Goal: Navigation & Orientation: Find specific page/section

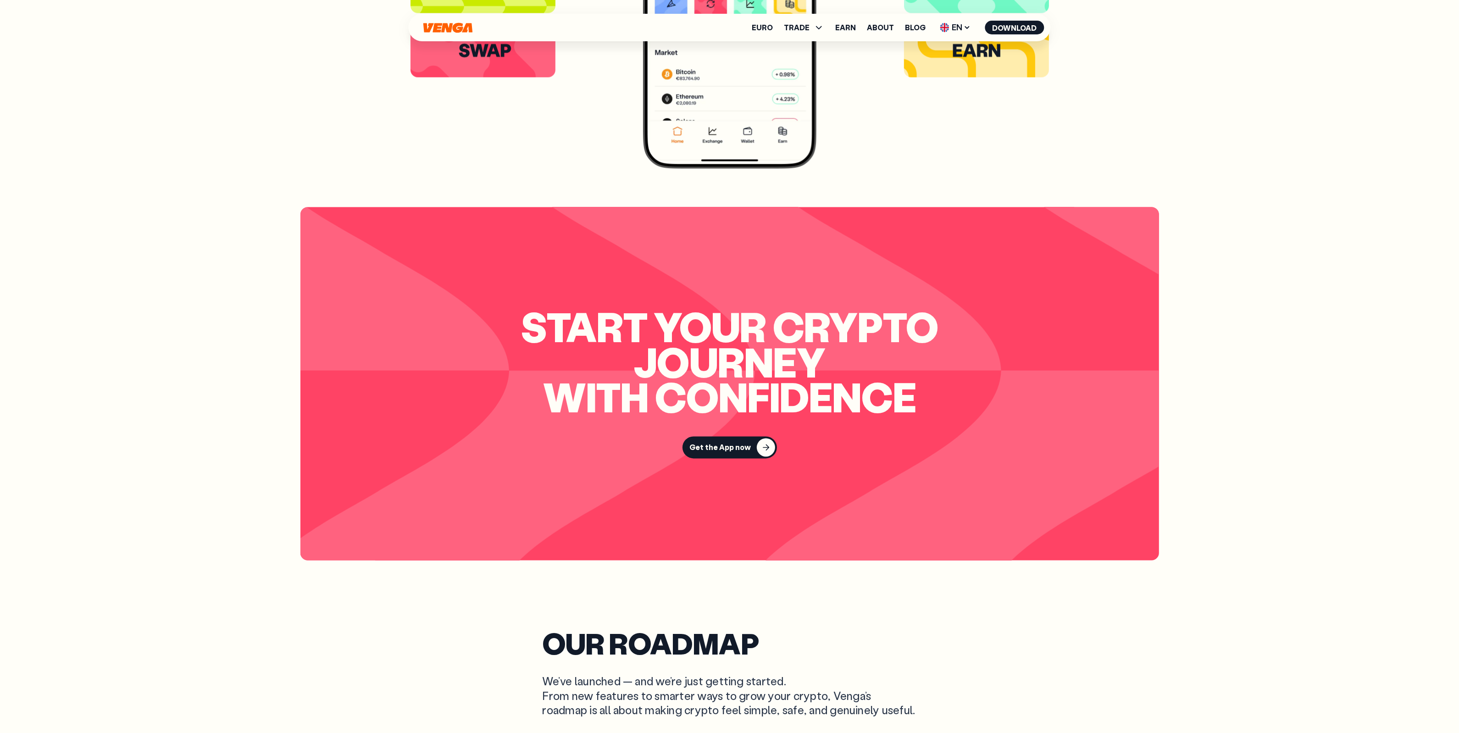
scroll to position [3302, 0]
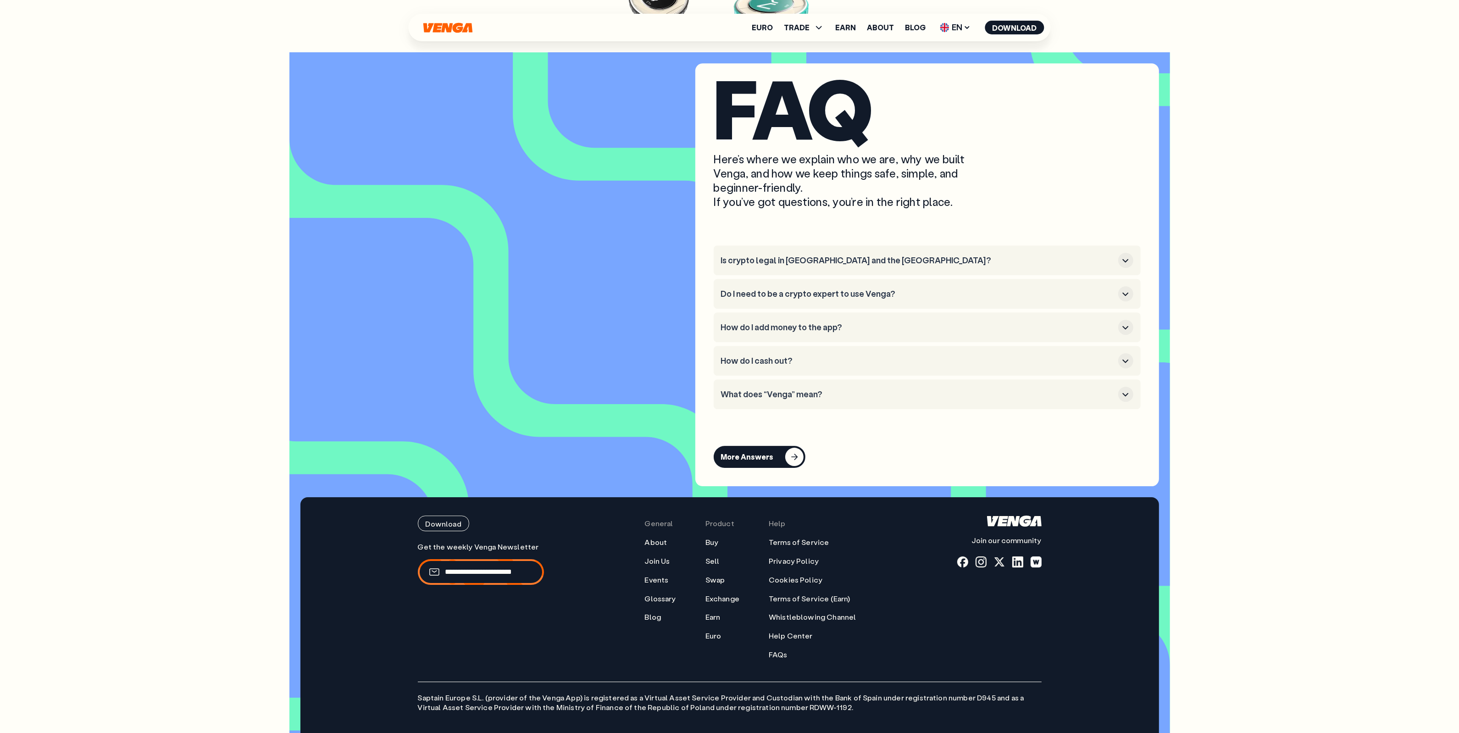
scroll to position [4609, 0]
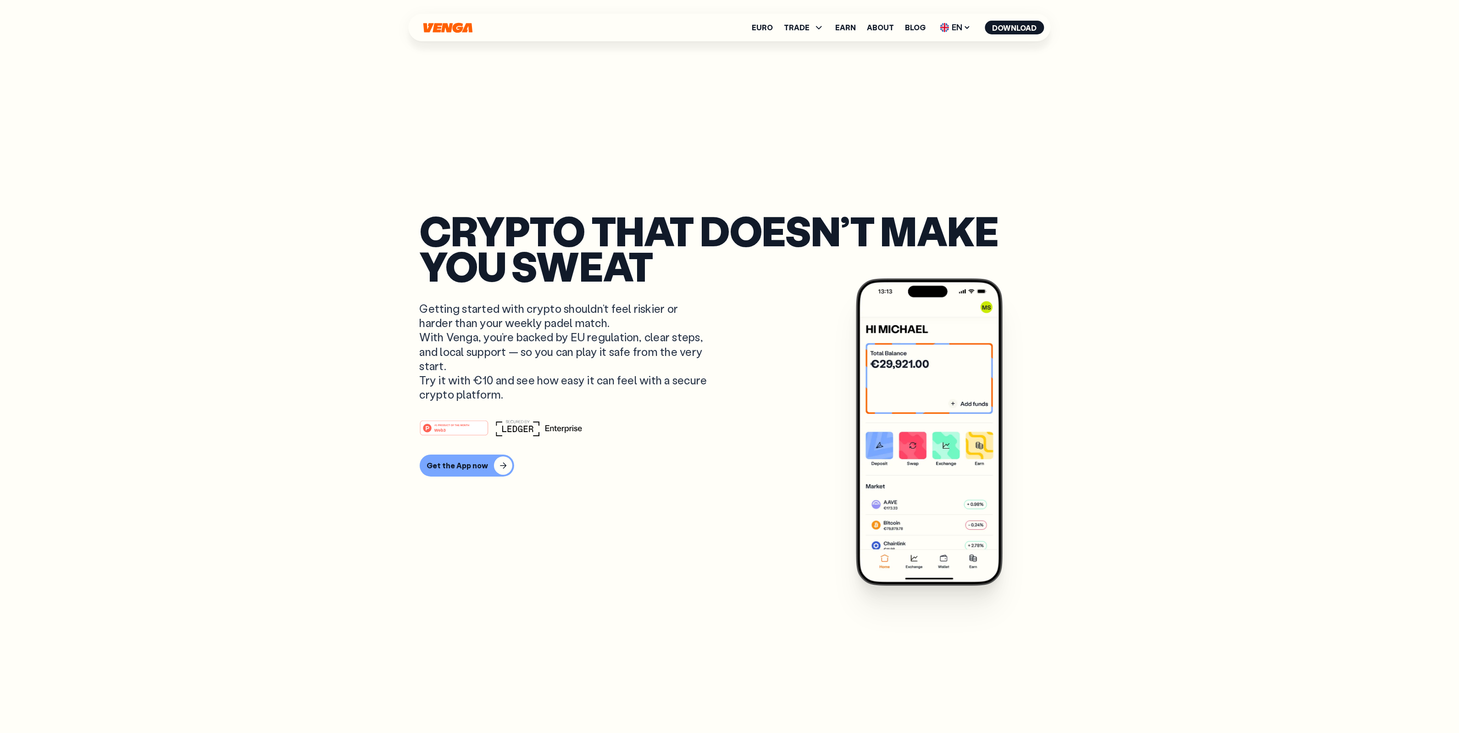
click at [751, 31] on div "Euro TRADE Buy Sell Swap Exchange Earn About Blog EN English - EN Español - ES …" at bounding box center [730, 28] width 642 height 28
click at [950, 31] on span "EN" at bounding box center [955, 27] width 37 height 15
click at [944, 56] on link "Español - ES" at bounding box center [939, 63] width 70 height 17
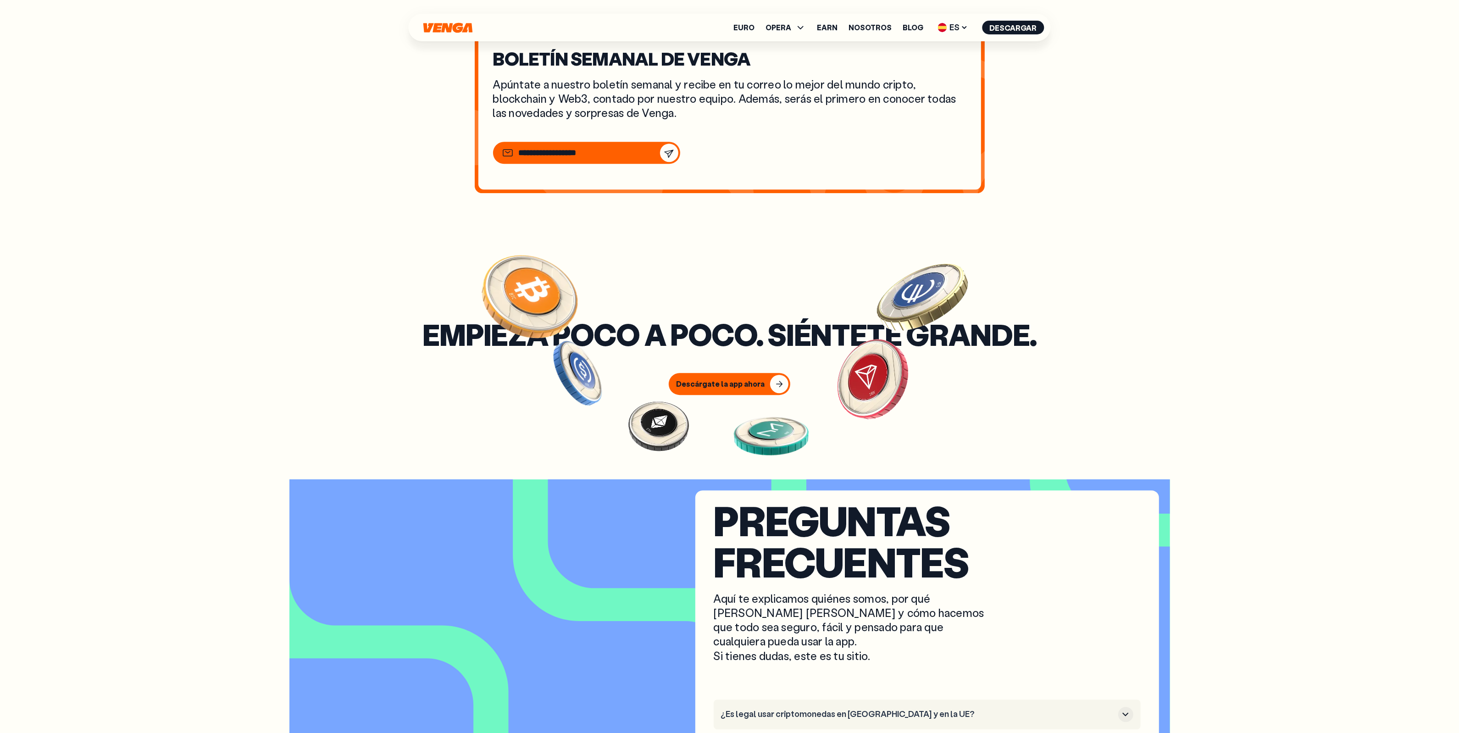
scroll to position [4332, 0]
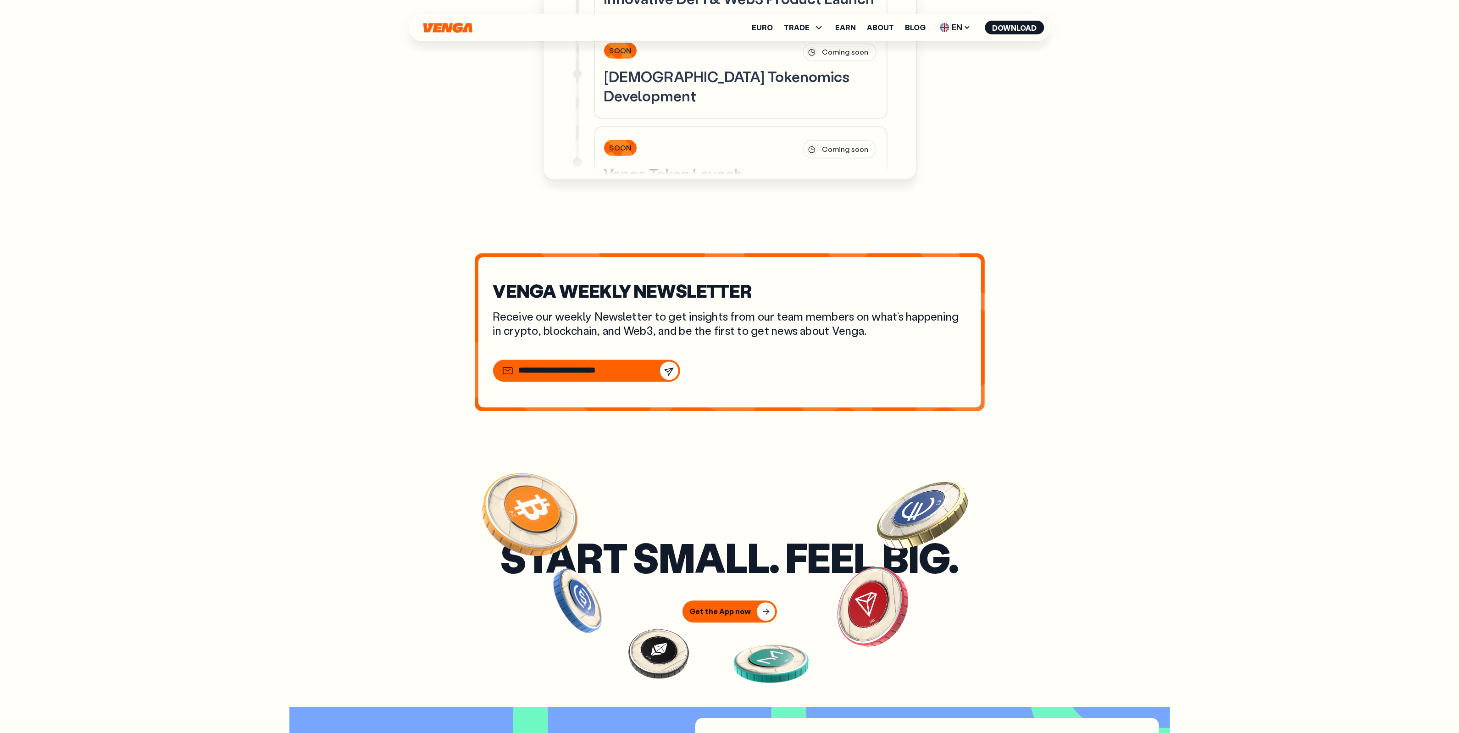
scroll to position [4015, 0]
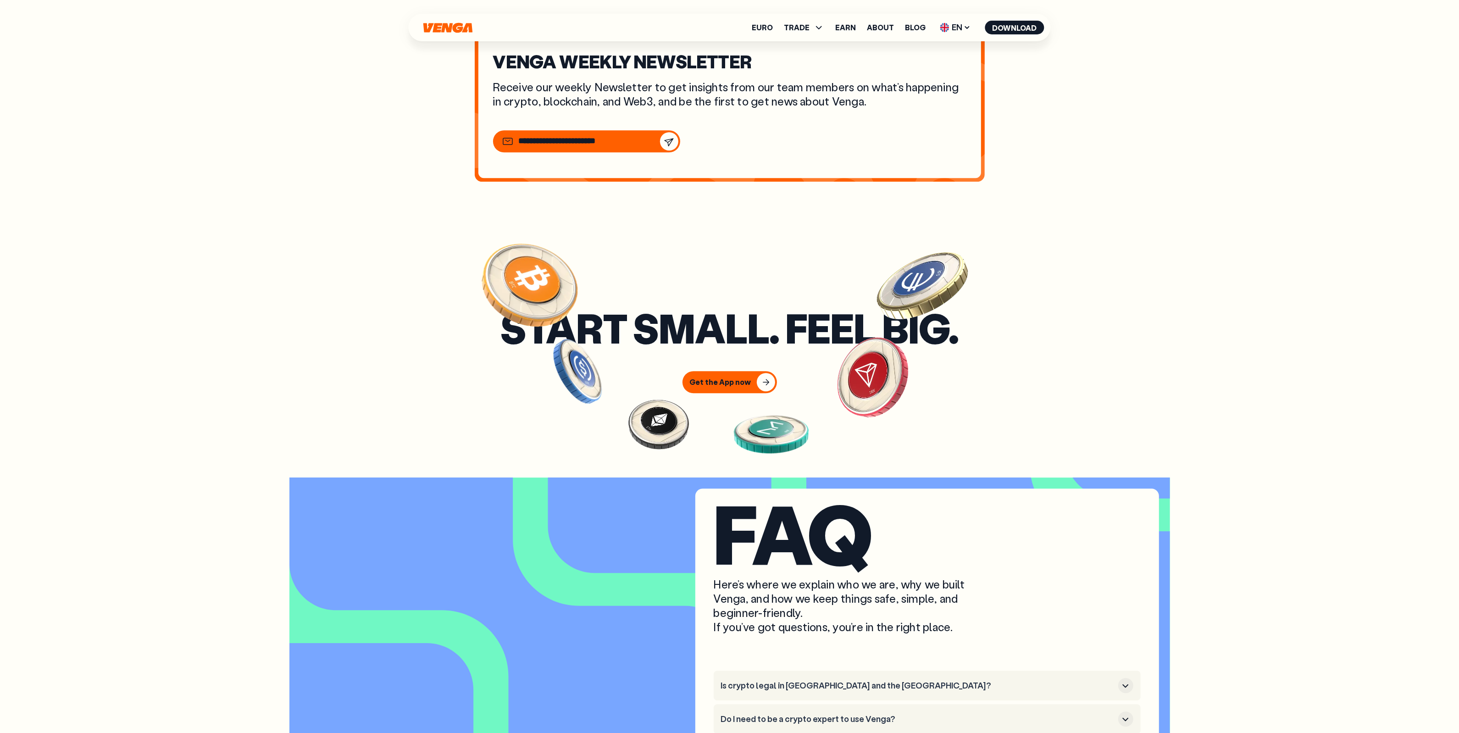
scroll to position [4245, 0]
drag, startPoint x: 311, startPoint y: 389, endPoint x: 299, endPoint y: 397, distance: 14.8
click at [312, 388] on div "Start small. Feel big. Get the App now" at bounding box center [729, 352] width 881 height 83
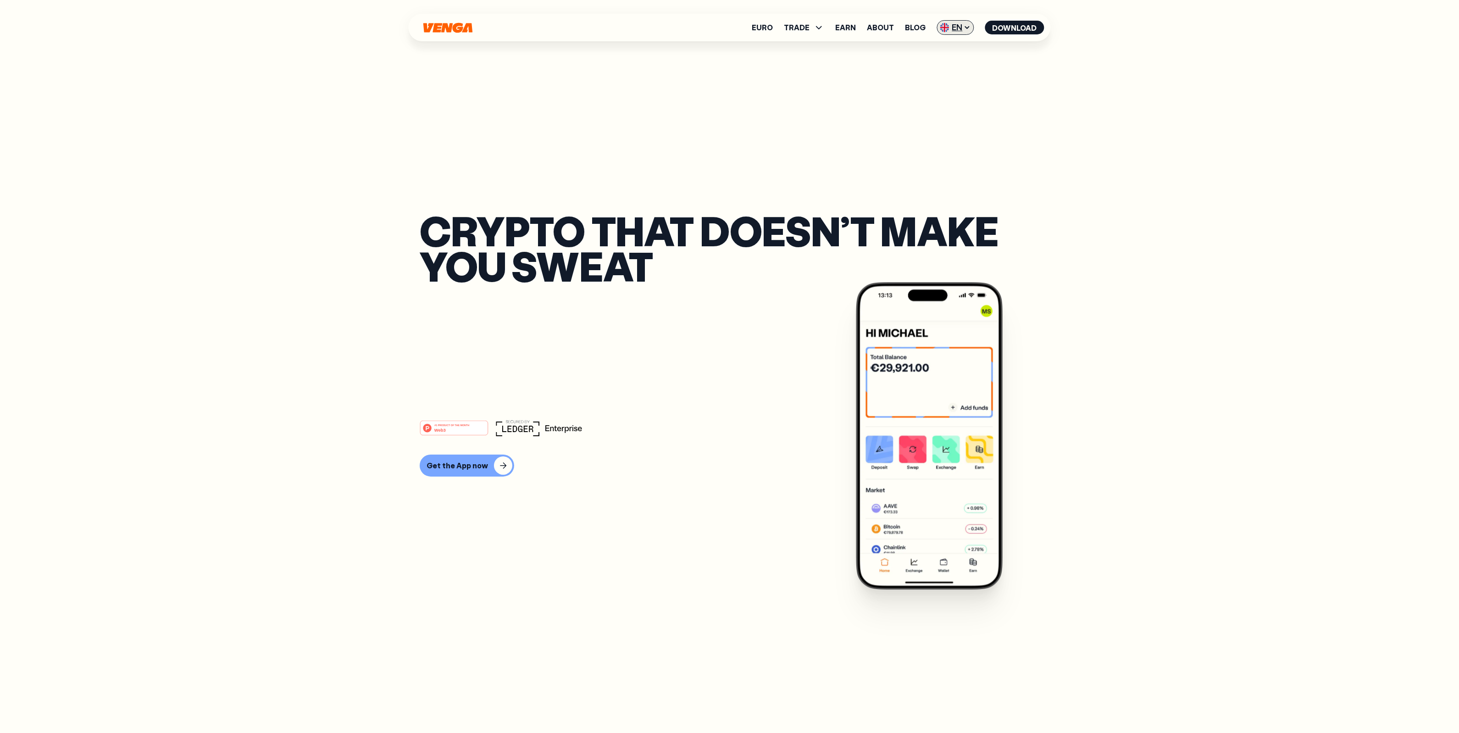
click at [952, 32] on span "EN" at bounding box center [955, 27] width 37 height 15
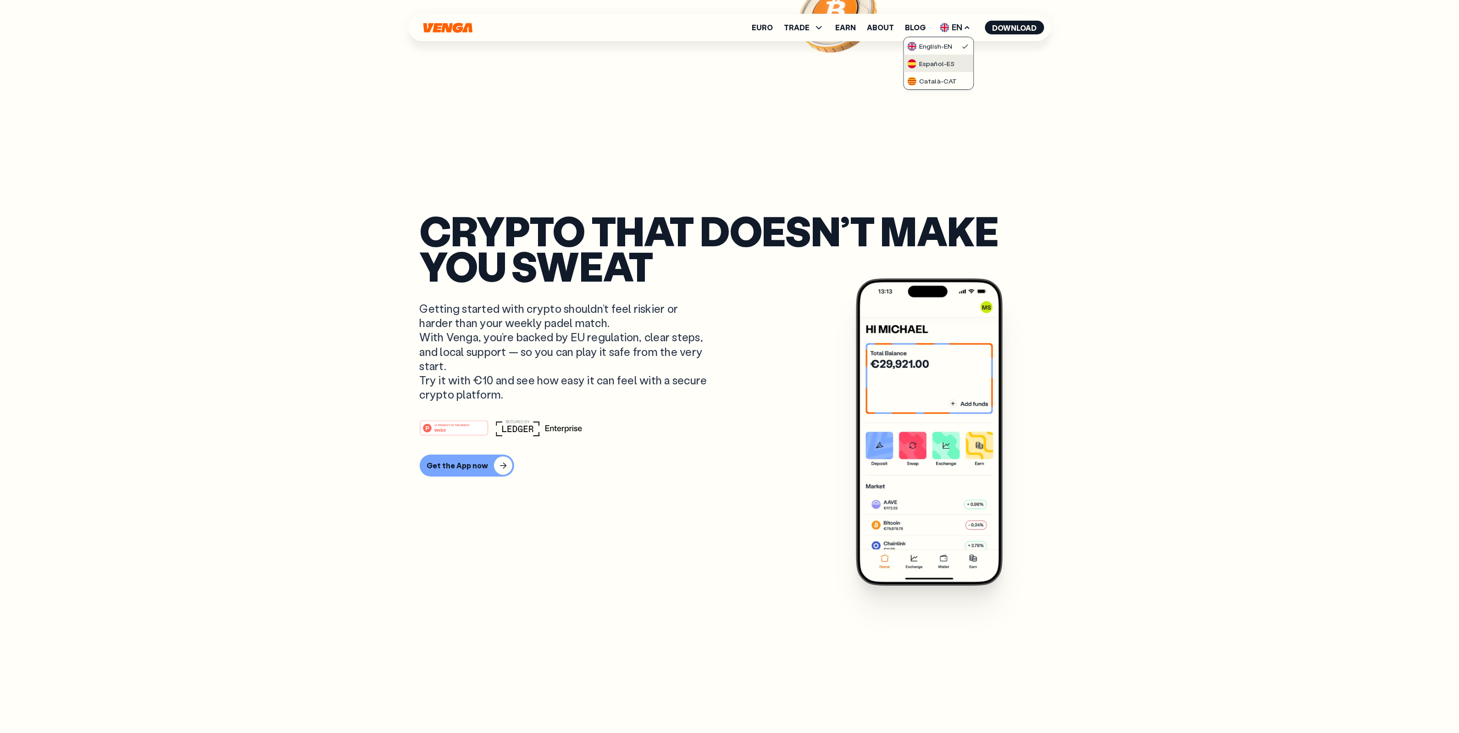
scroll to position [0, 0]
click at [950, 65] on div "Español - ES" at bounding box center [930, 63] width 47 height 9
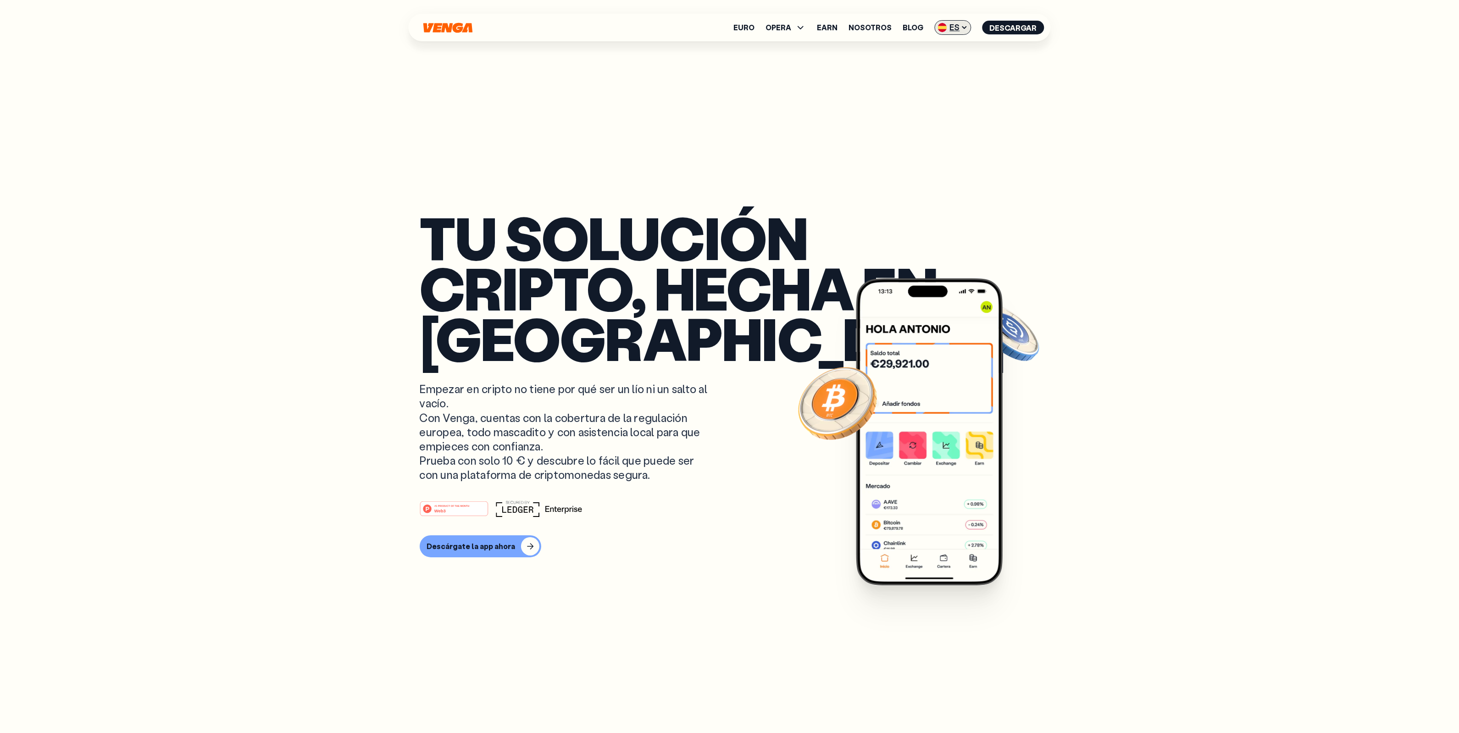
click at [959, 28] on span "ES" at bounding box center [953, 27] width 37 height 15
click at [931, 77] on div "Català - CAT" at bounding box center [930, 81] width 50 height 9
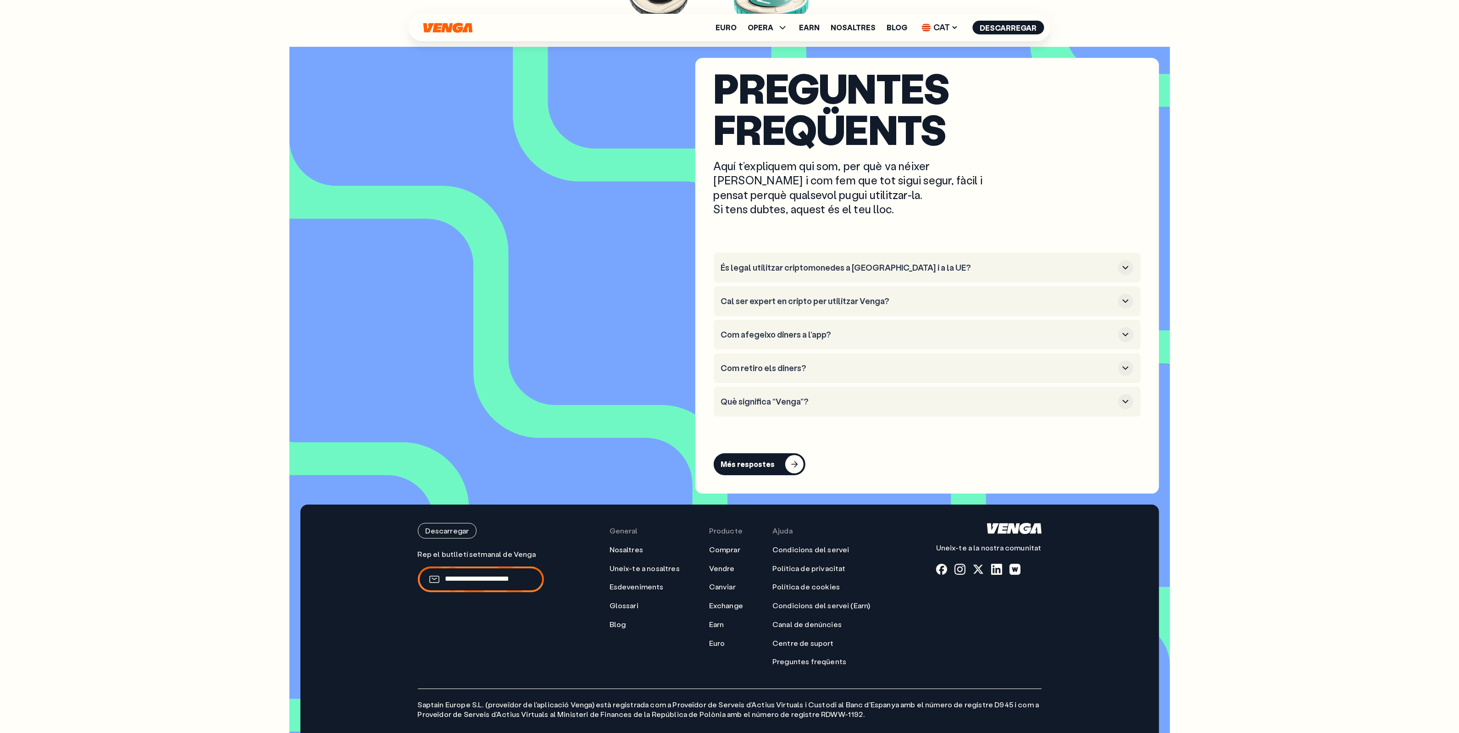
scroll to position [4791, 0]
